Goal: Navigation & Orientation: Find specific page/section

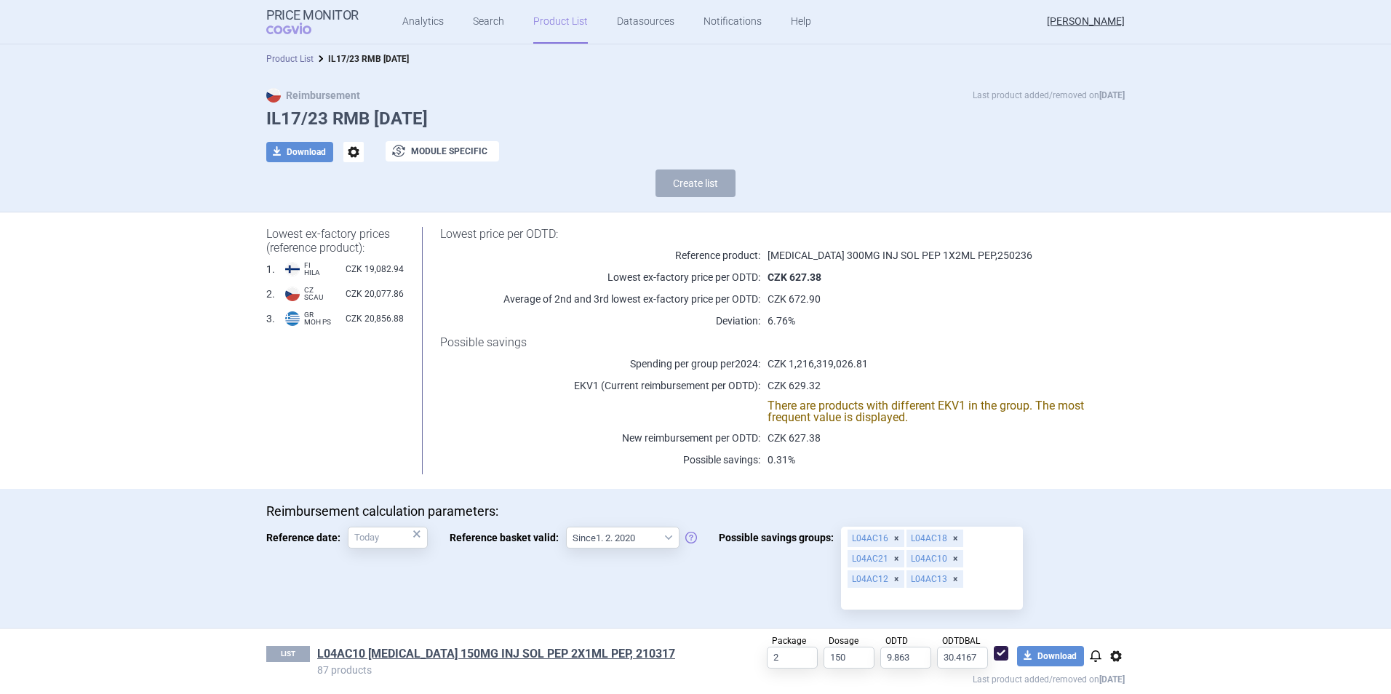
click at [282, 60] on link "Product List" at bounding box center [289, 59] width 47 height 10
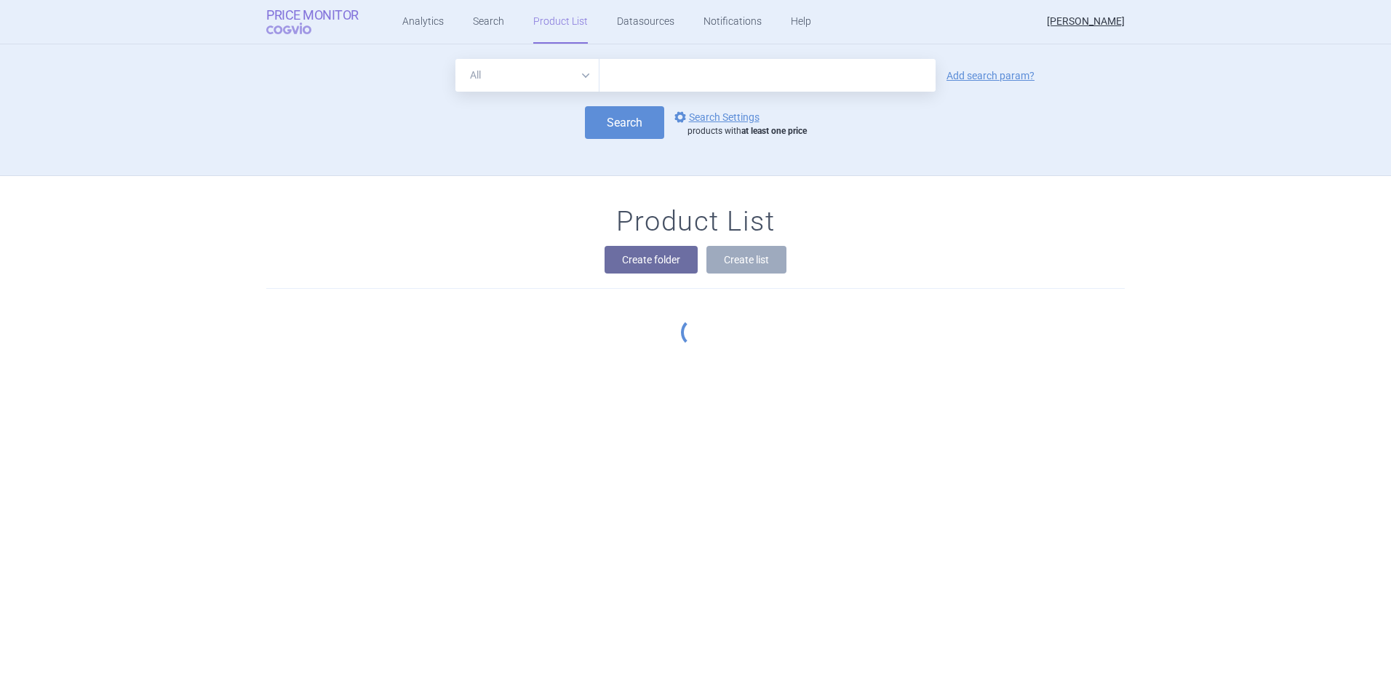
click at [295, 23] on span "COGVIO" at bounding box center [298, 29] width 65 height 12
